Goal: Check status: Check status

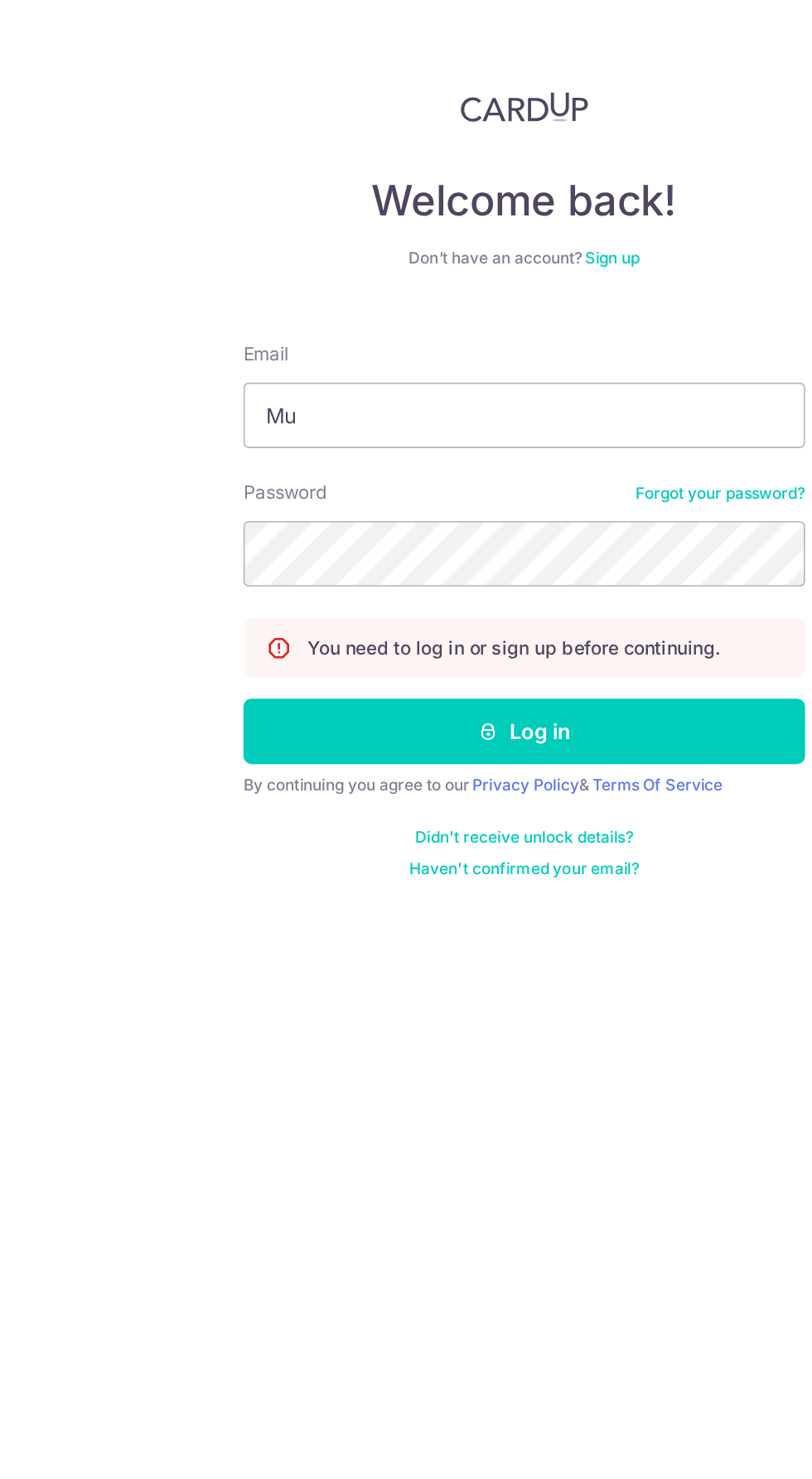
type input "[EMAIL_ADDRESS][DOMAIN_NAME]"
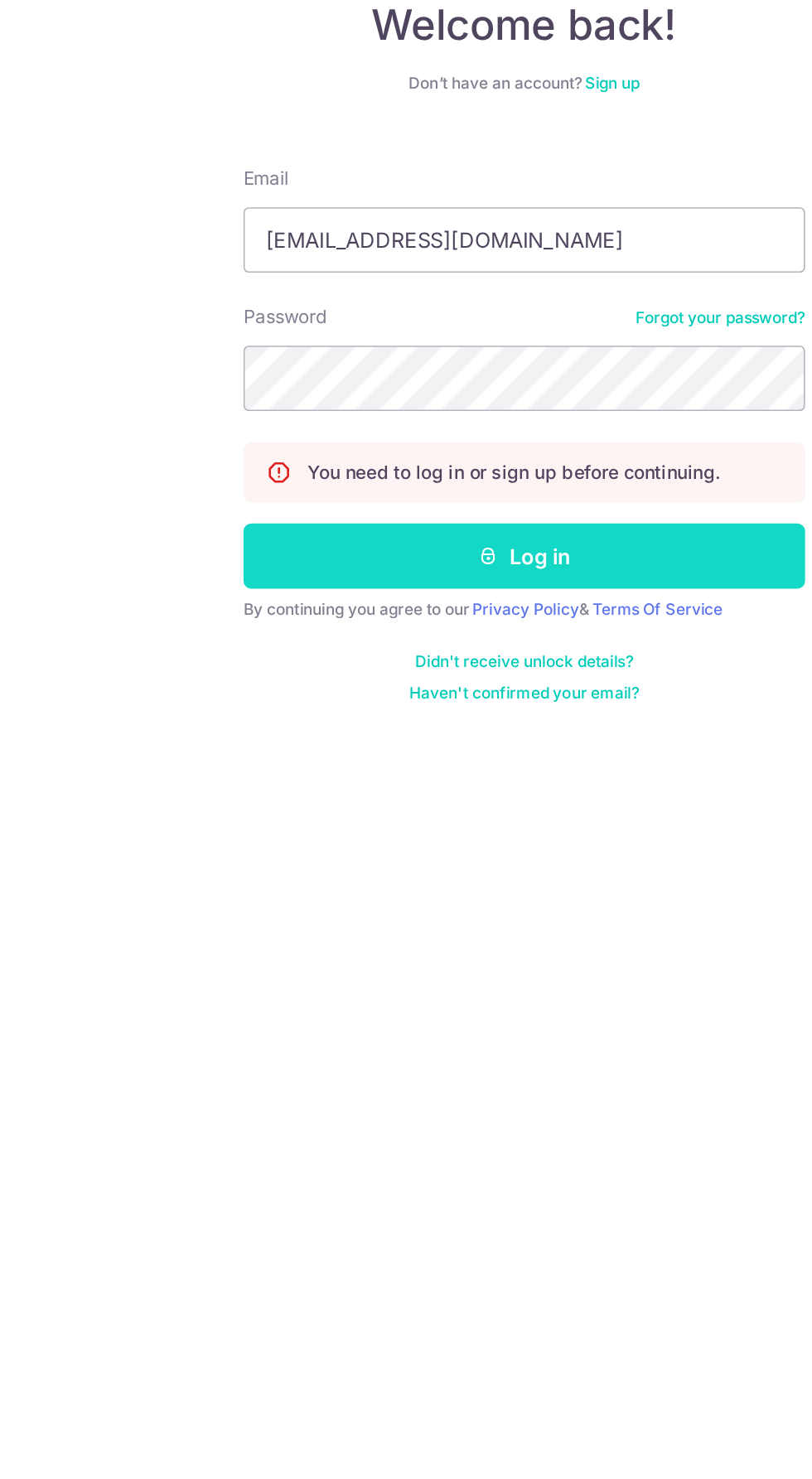
click at [302, 458] on button "Log in" at bounding box center [405, 464] width 356 height 42
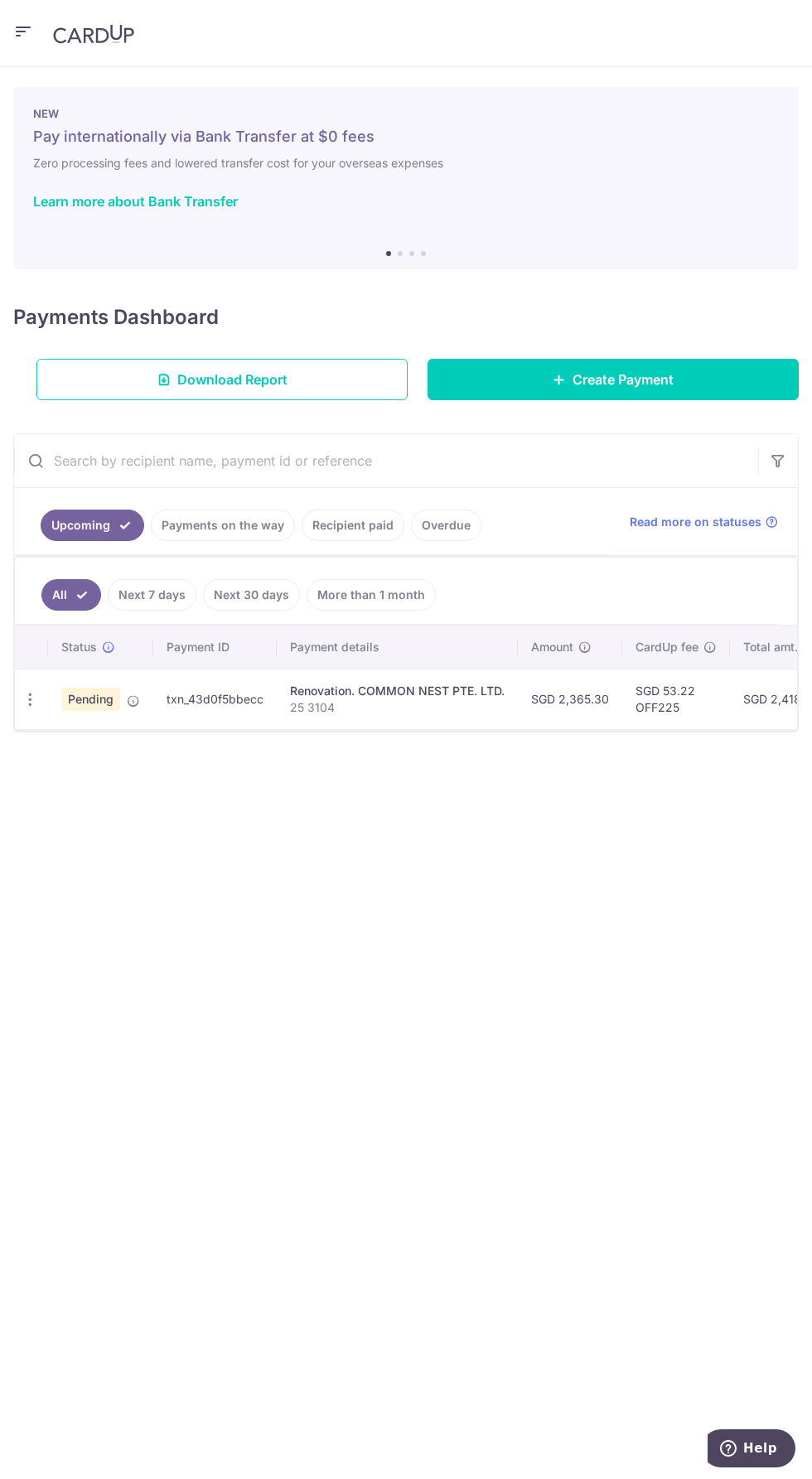
click at [148, 597] on link "Next 7 days" at bounding box center [151, 595] width 88 height 31
click at [253, 524] on link "Payments on the way" at bounding box center [222, 525] width 144 height 31
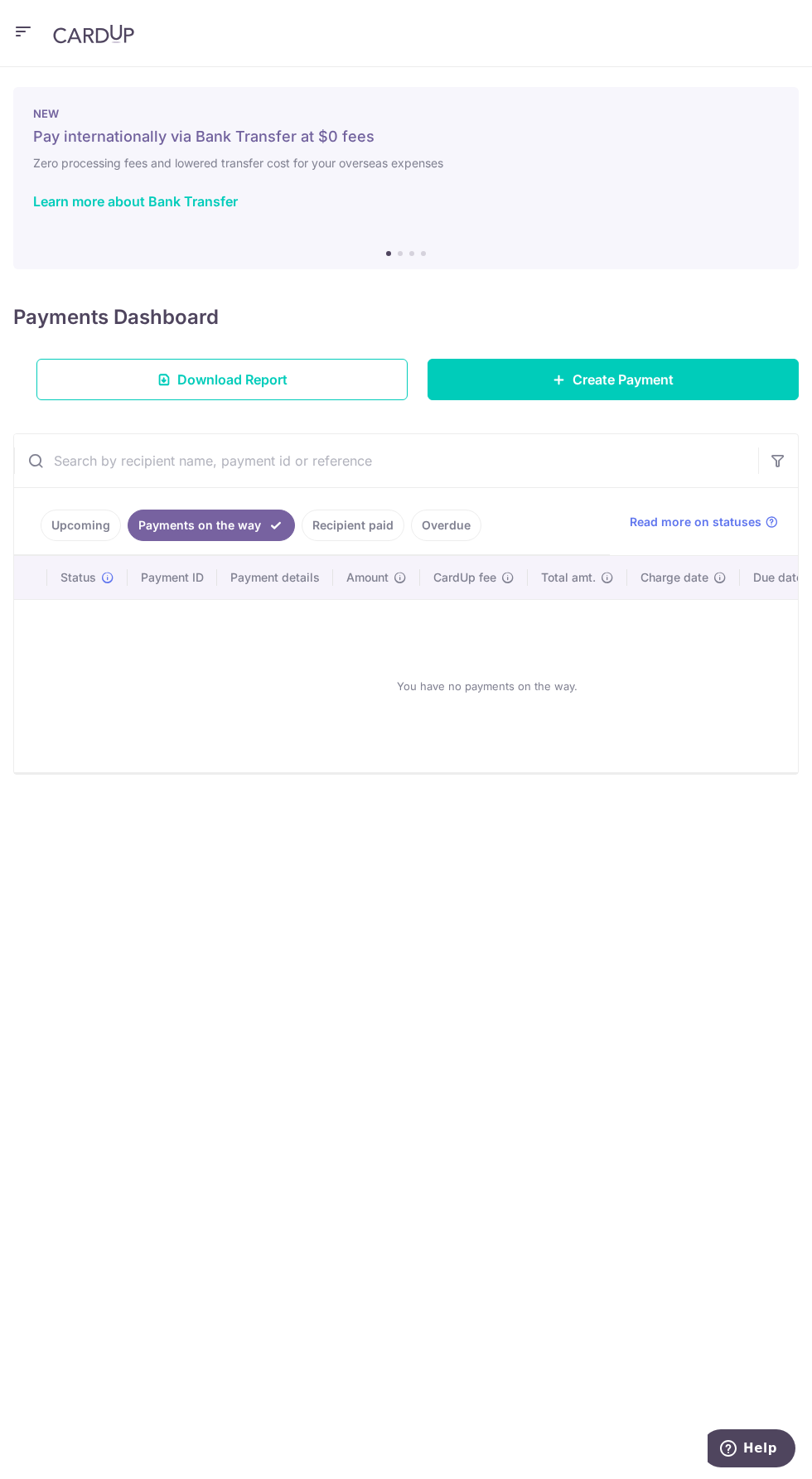
click at [365, 524] on link "Recipient paid" at bounding box center [352, 525] width 103 height 31
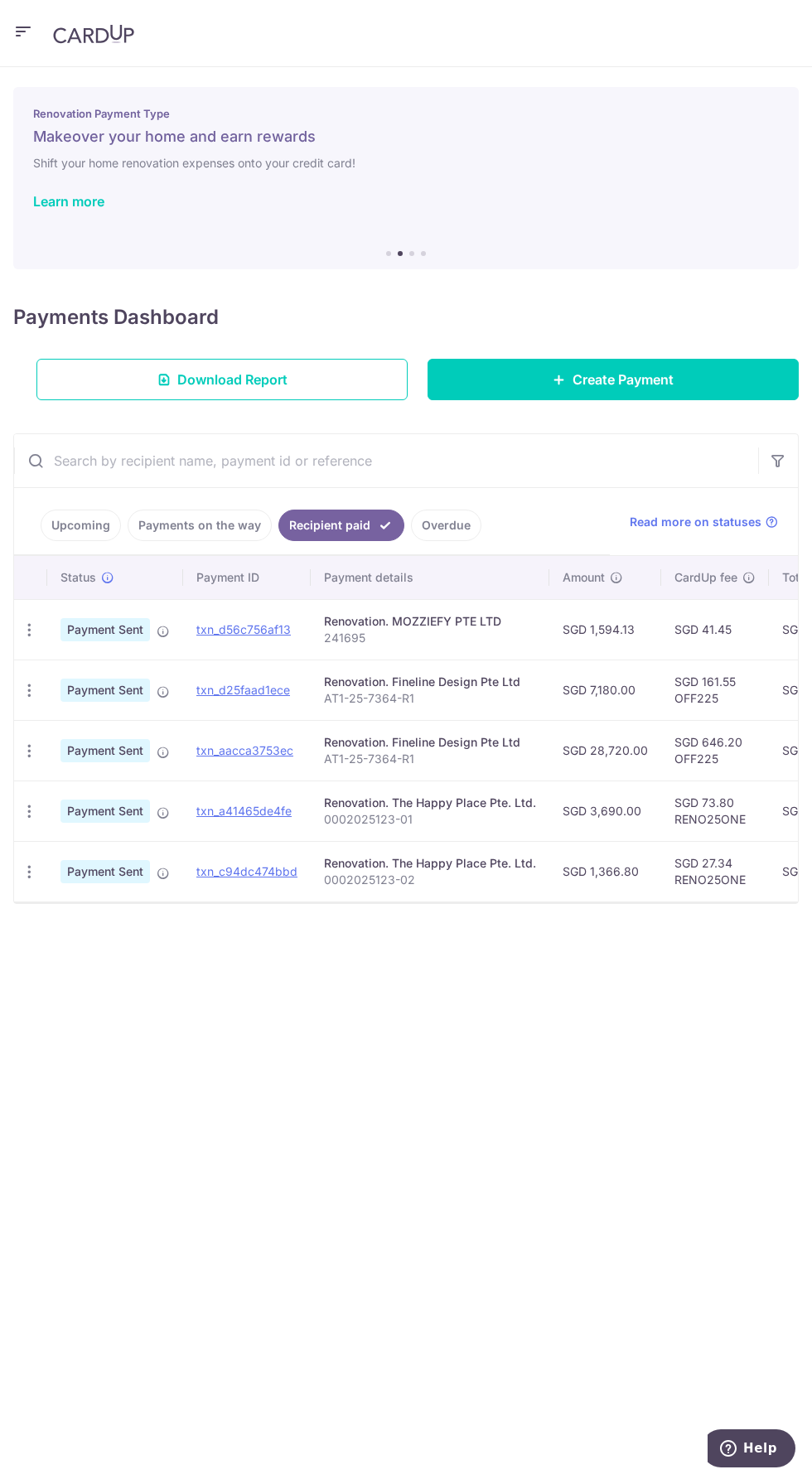
click at [217, 524] on link "Payments on the way" at bounding box center [199, 525] width 144 height 31
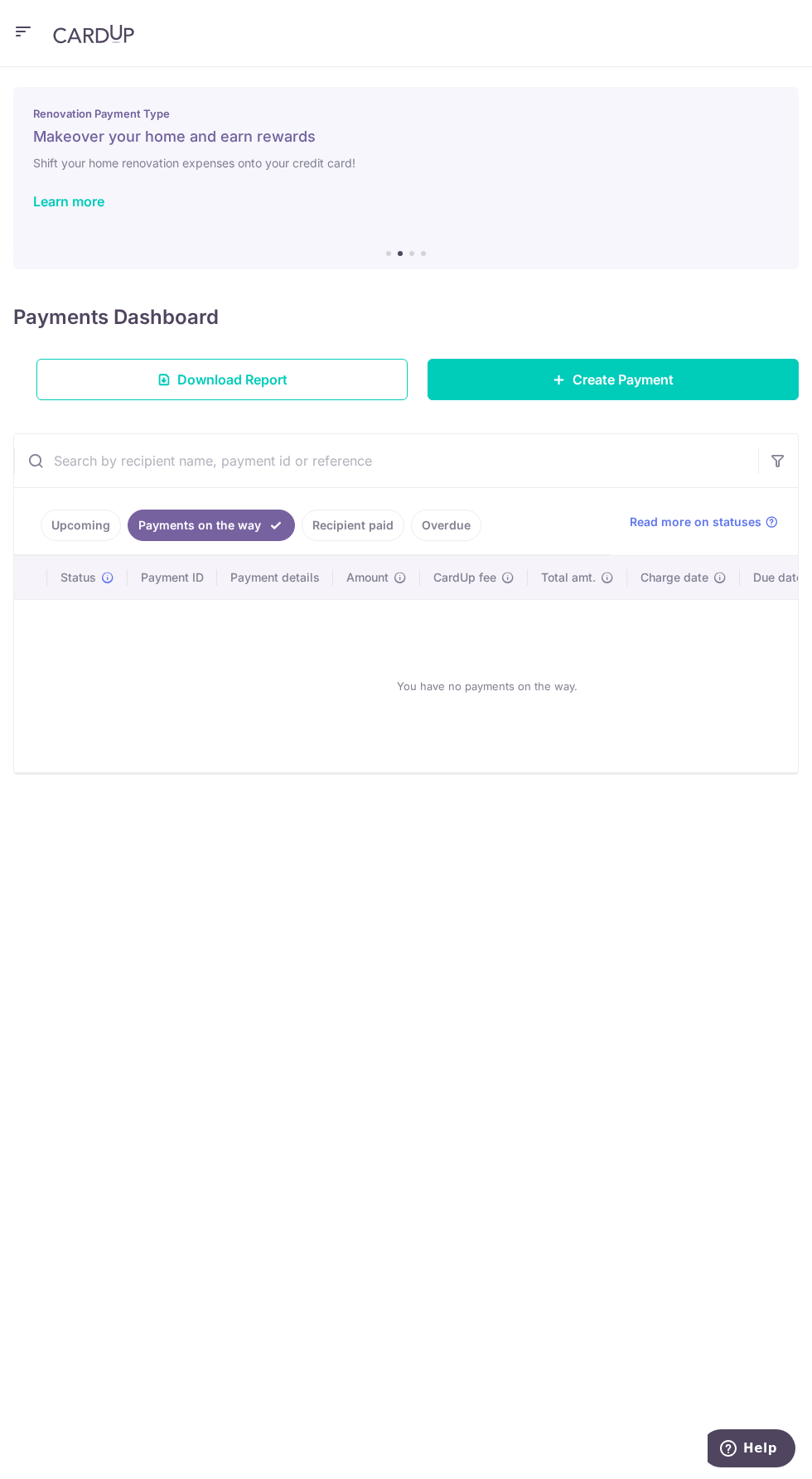
click at [82, 526] on link "Upcoming" at bounding box center [81, 525] width 81 height 31
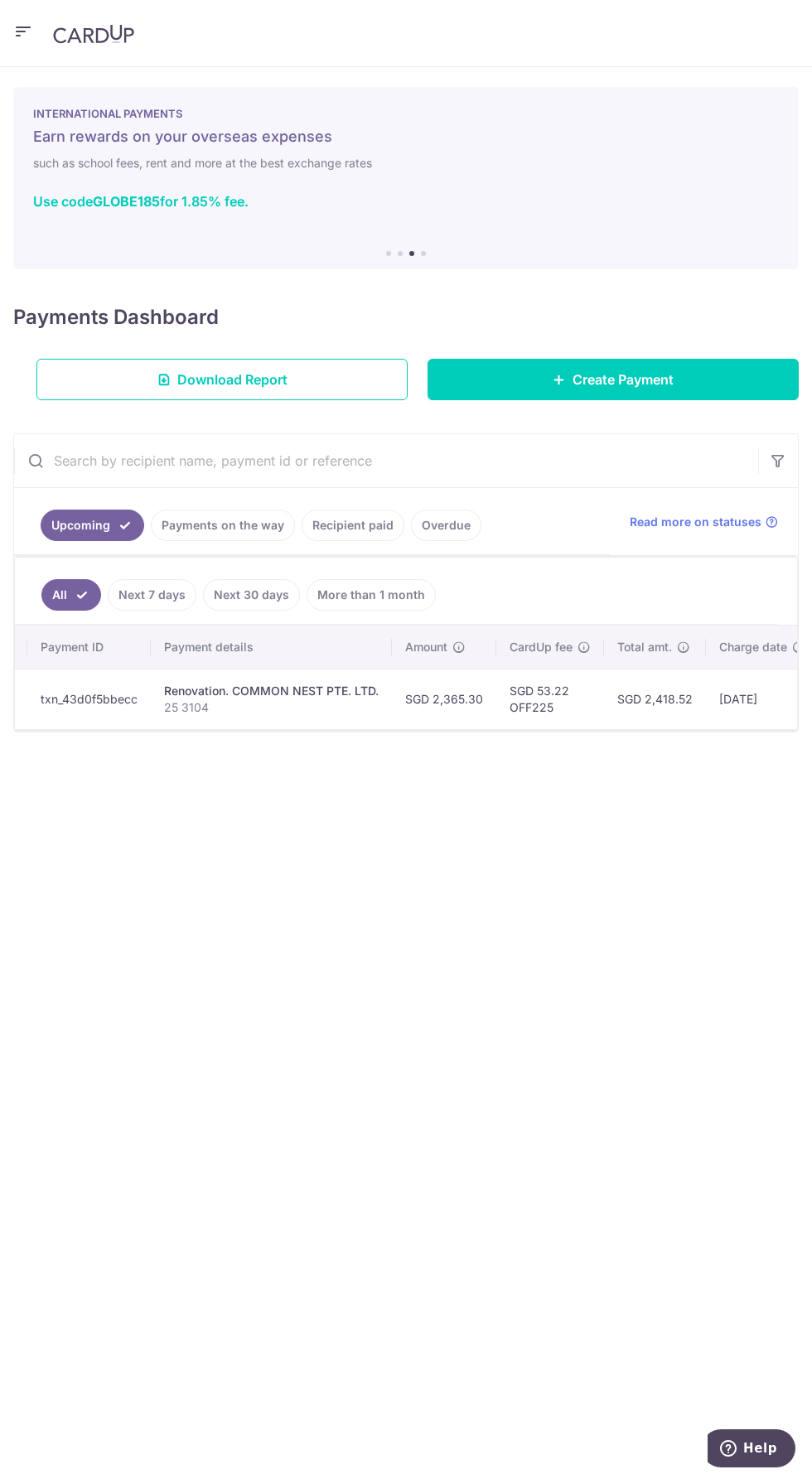
scroll to position [0, 124]
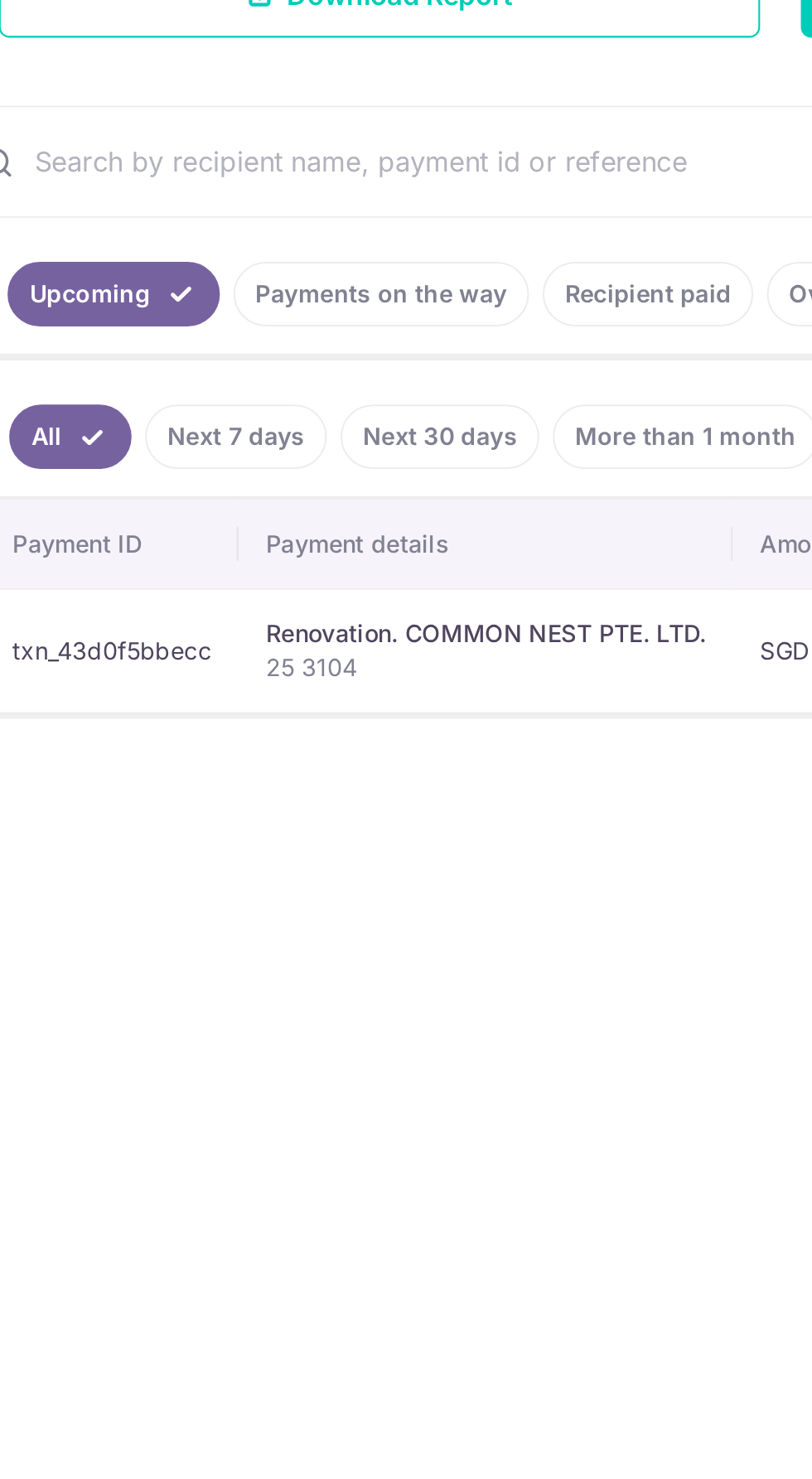
click at [328, 534] on link "Recipient paid" at bounding box center [352, 525] width 103 height 31
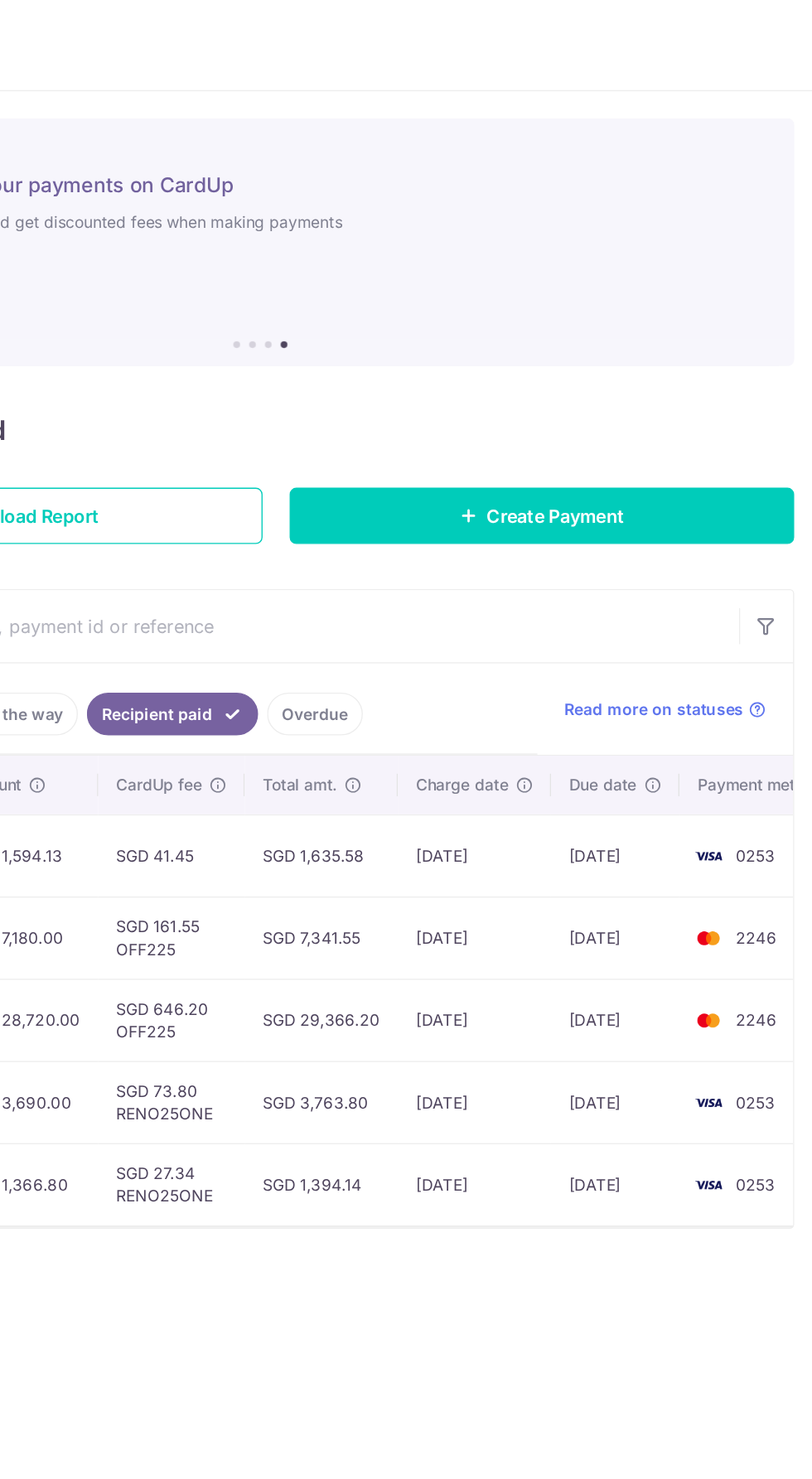
scroll to position [0, 403]
